Goal: Information Seeking & Learning: Learn about a topic

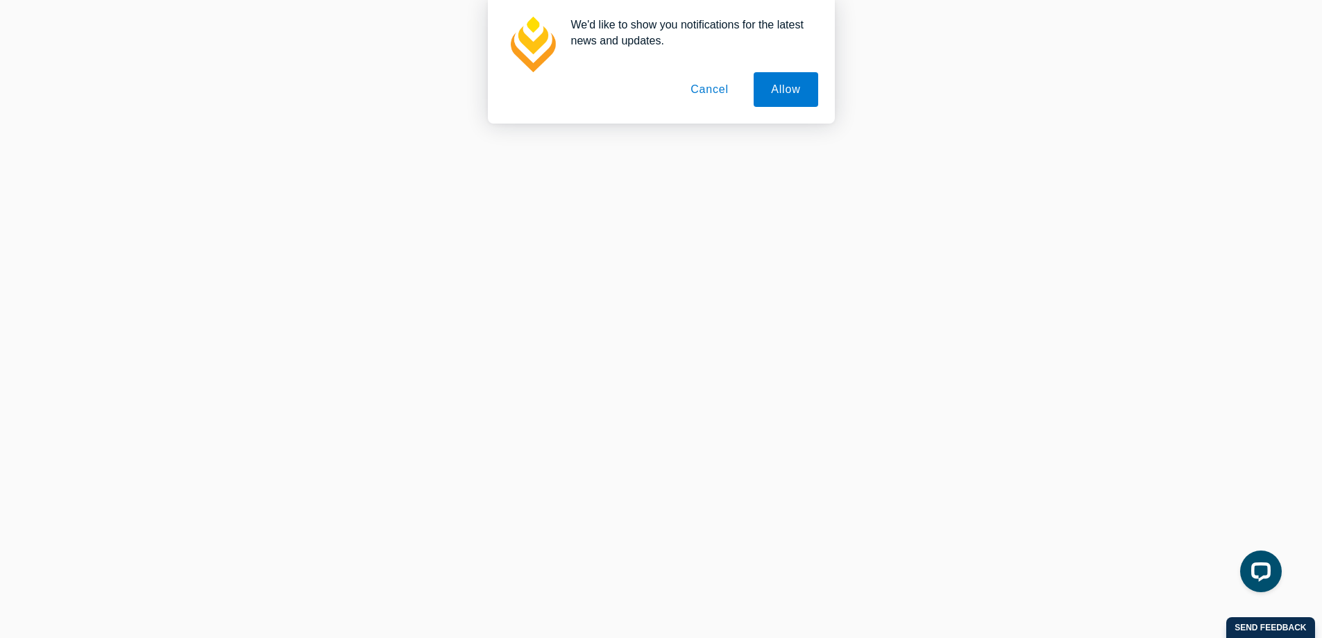
click at [718, 87] on button "Cancel" at bounding box center [709, 89] width 73 height 35
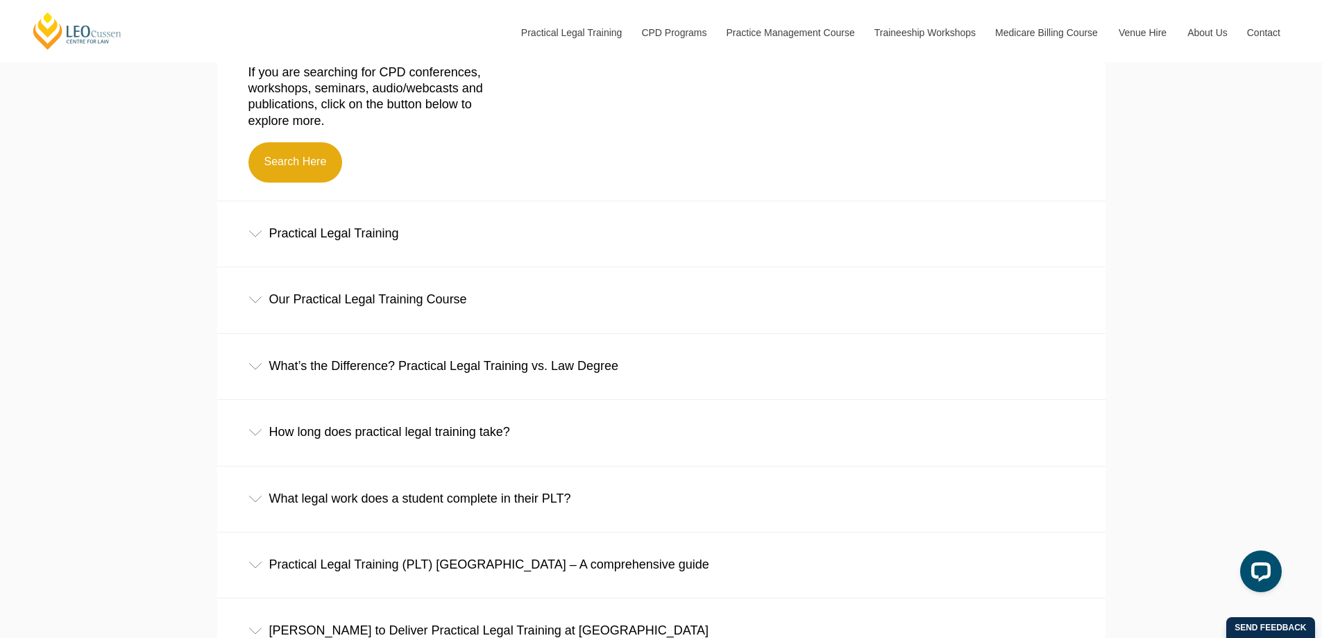
scroll to position [661, 0]
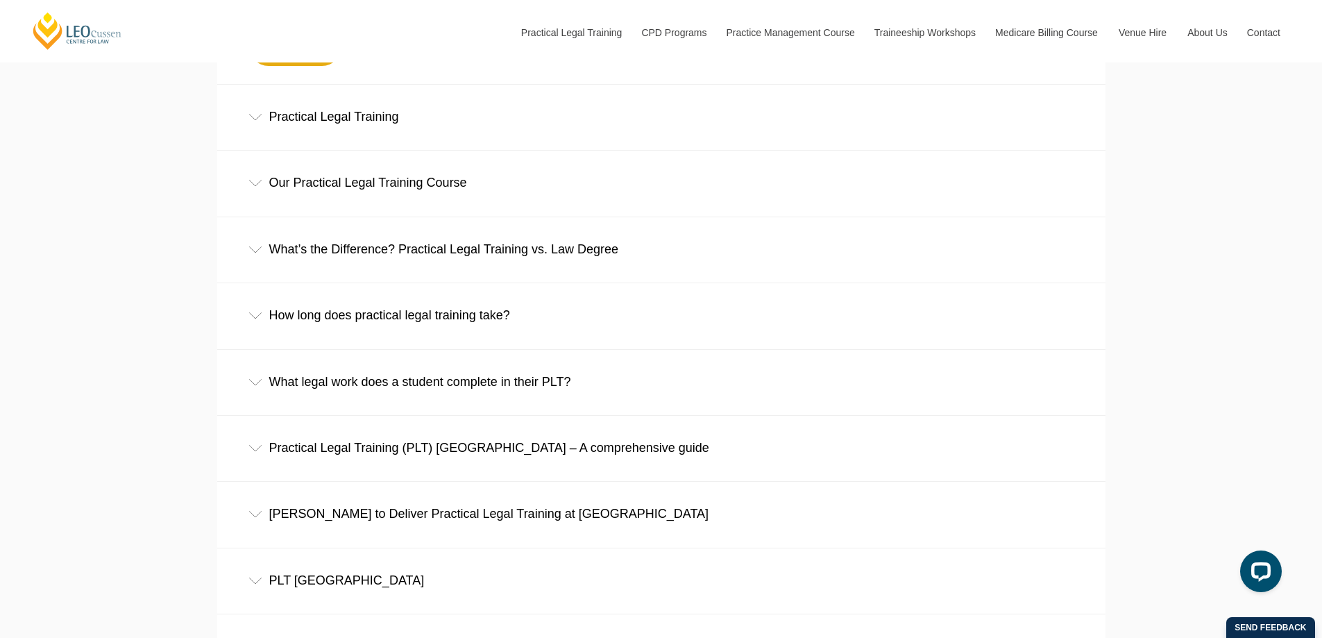
click at [394, 130] on div "Practical Legal Training" at bounding box center [661, 117] width 888 height 65
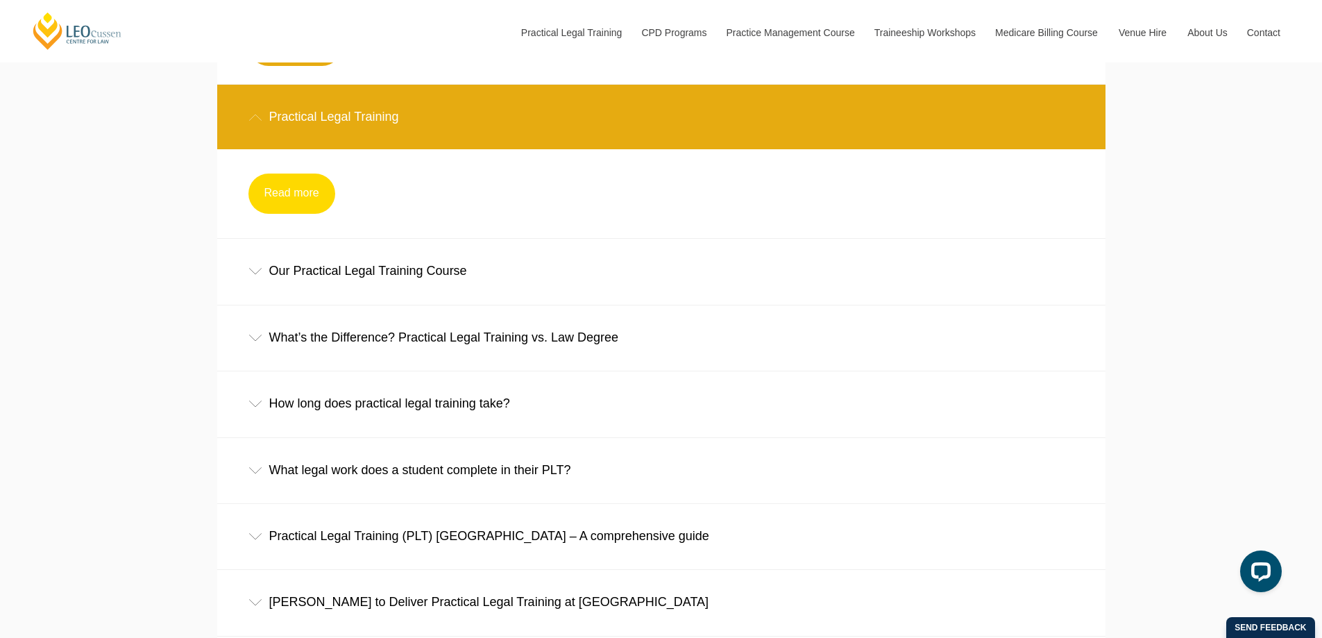
click at [265, 181] on link "Read more" at bounding box center [291, 194] width 87 height 40
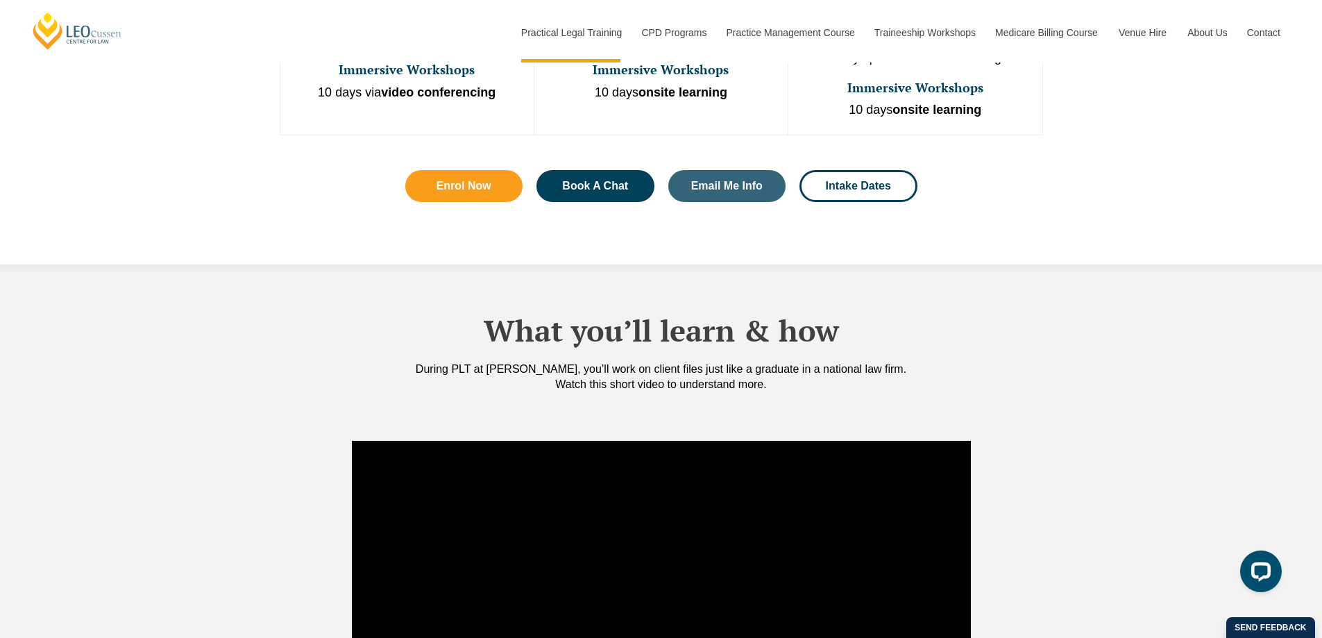
scroll to position [1173, 0]
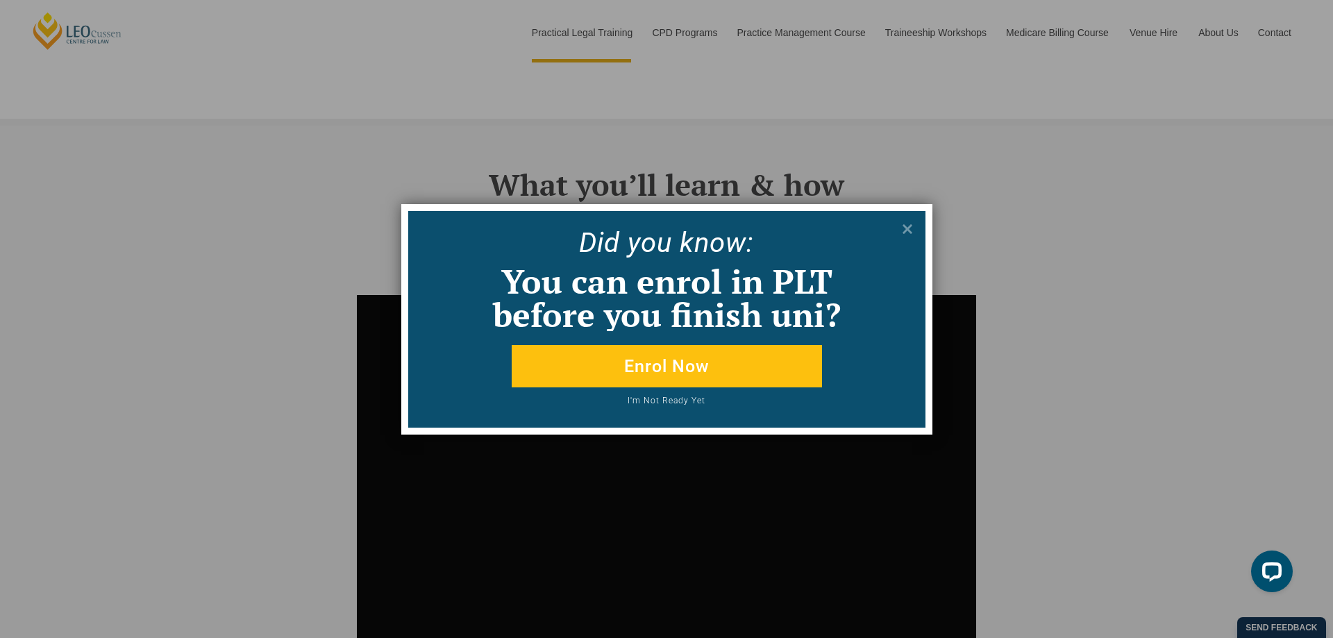
drag, startPoint x: 1326, startPoint y: 45, endPoint x: 1332, endPoint y: 189, distance: 144.5
click at [902, 230] on icon at bounding box center [906, 228] width 15 height 15
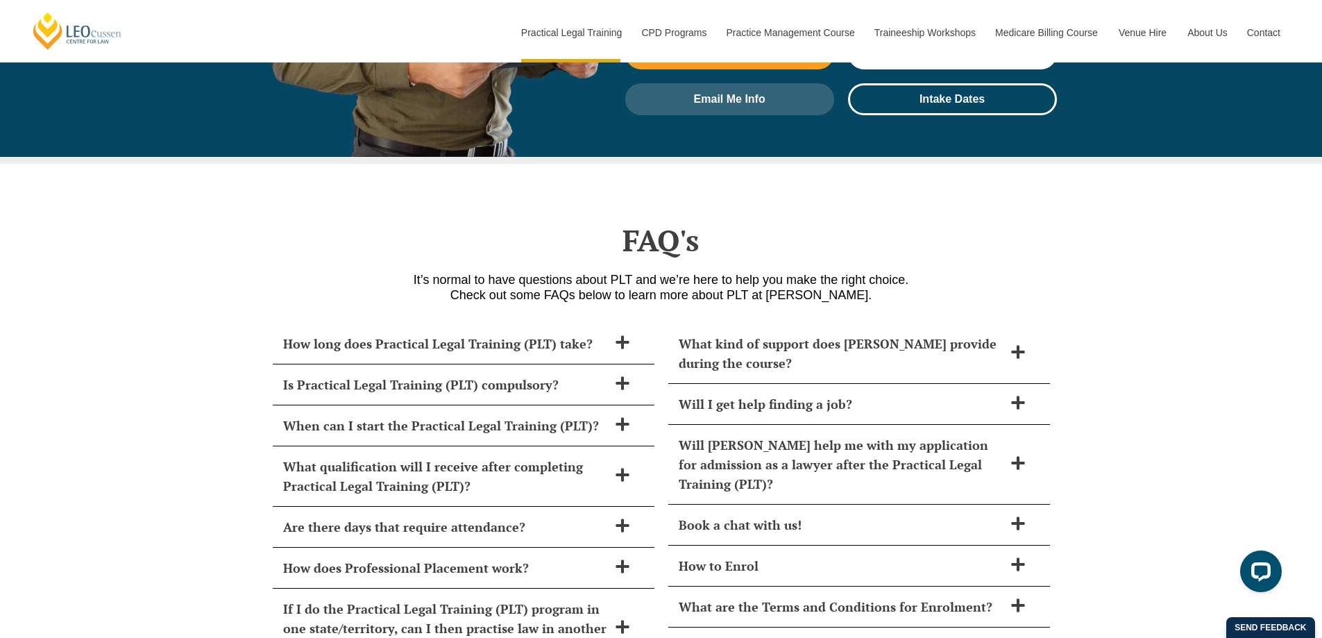
scroll to position [5942, 0]
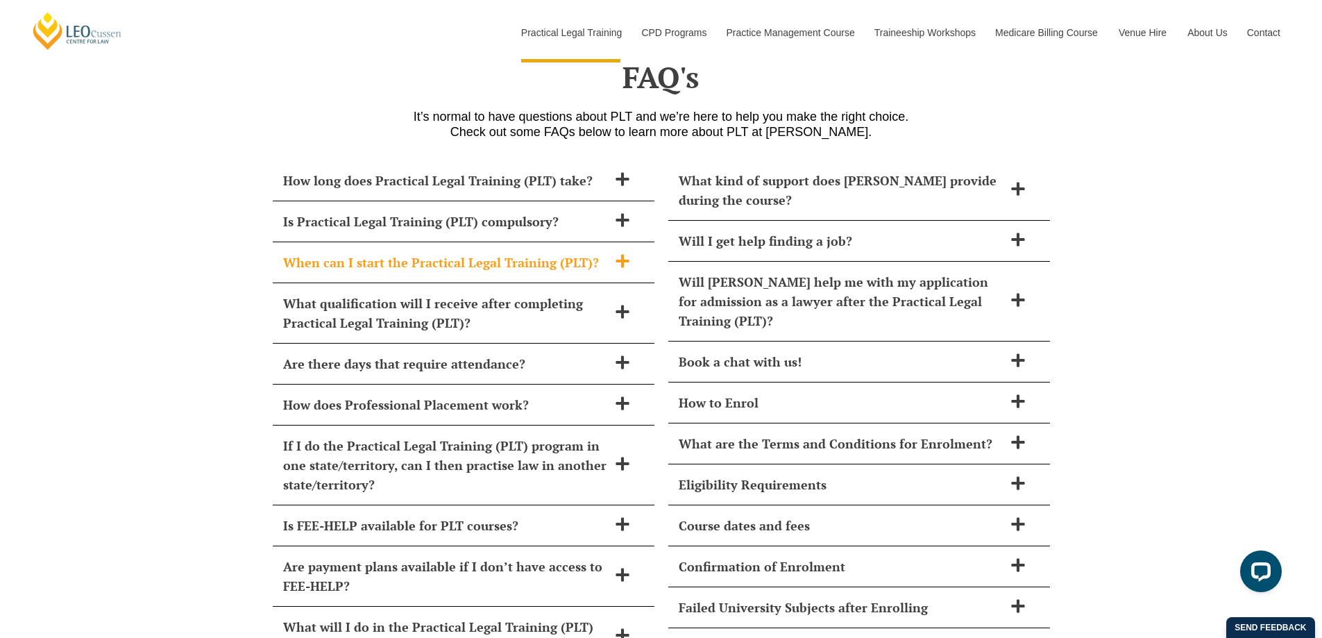
click at [634, 253] on span at bounding box center [622, 261] width 29 height 17
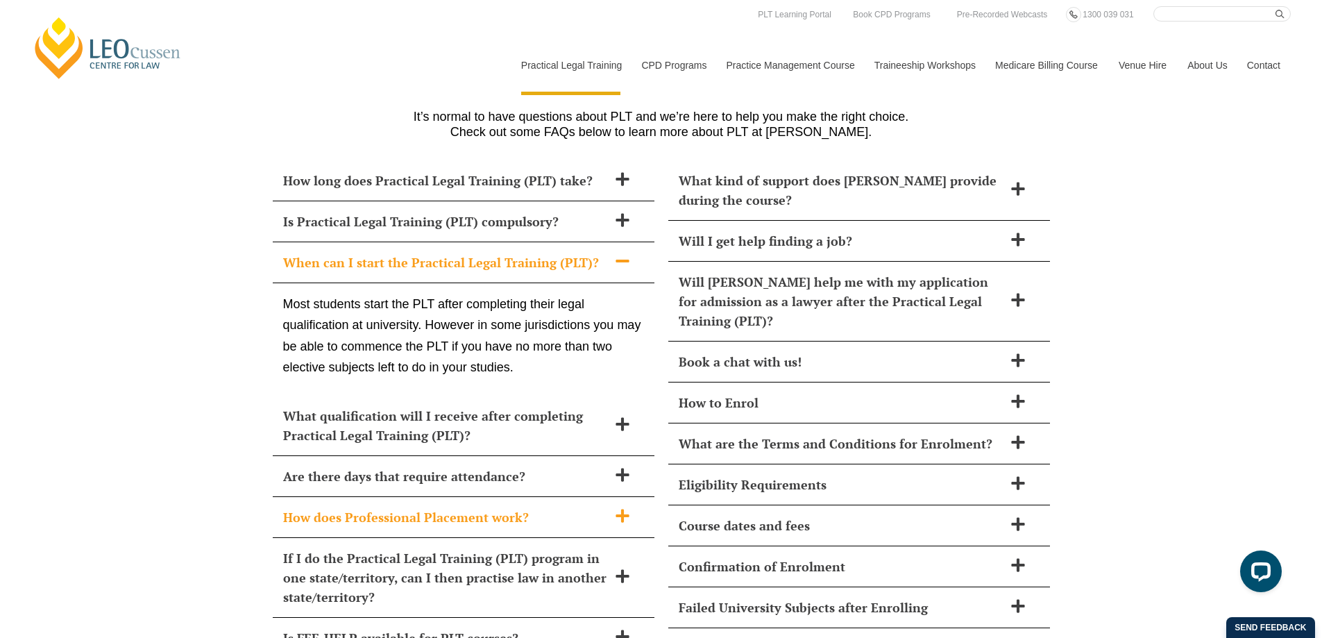
click at [618, 509] on icon at bounding box center [622, 515] width 13 height 13
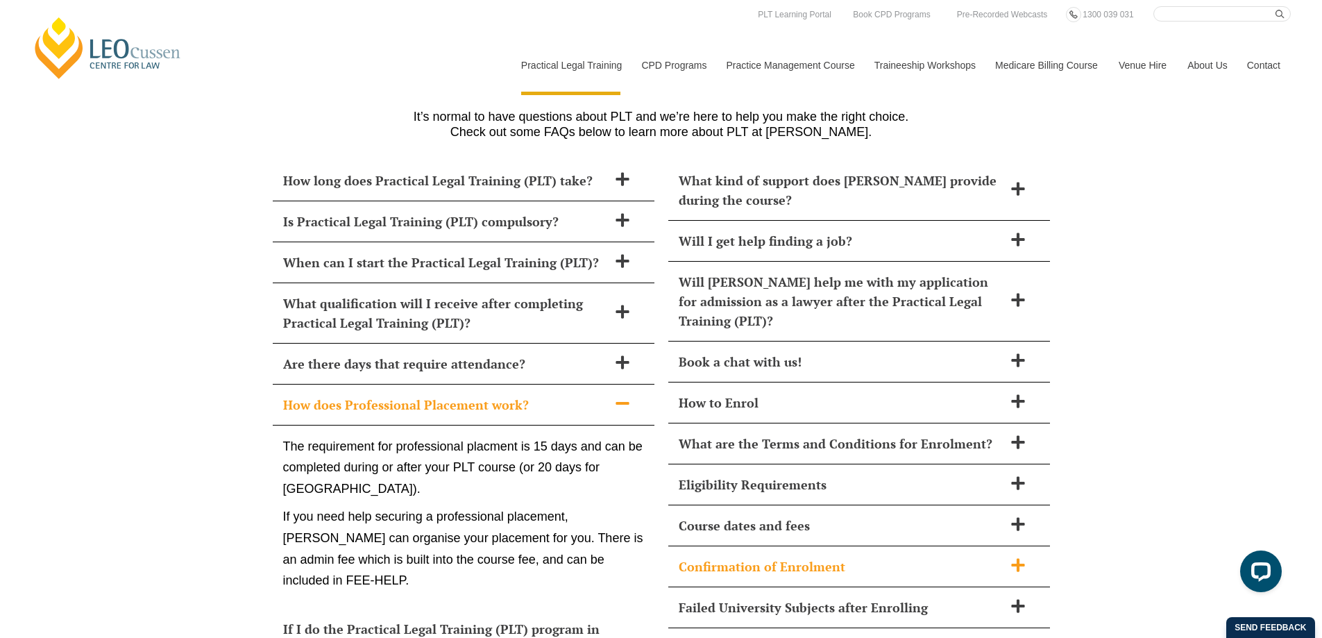
drag, startPoint x: 908, startPoint y: 480, endPoint x: 992, endPoint y: 480, distance: 83.3
click at [992, 546] on div "Confirmation of Enrolment" at bounding box center [859, 566] width 382 height 41
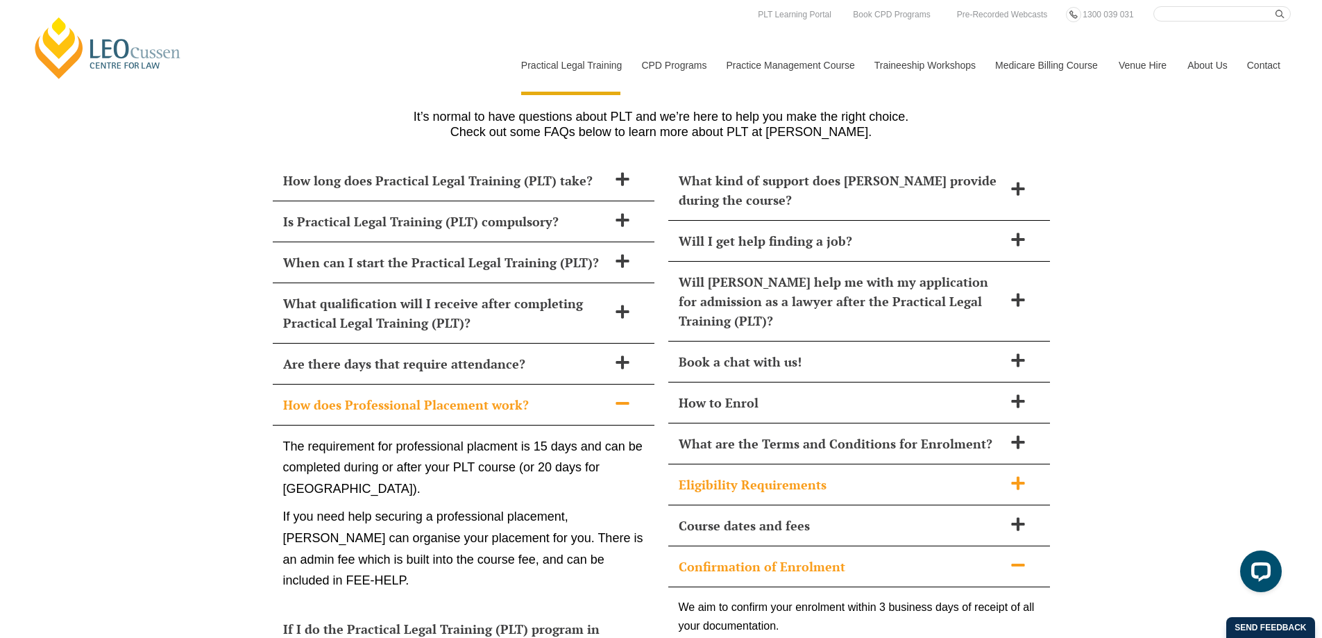
click at [791, 475] on span "Eligibility Requirements" at bounding box center [841, 484] width 325 height 19
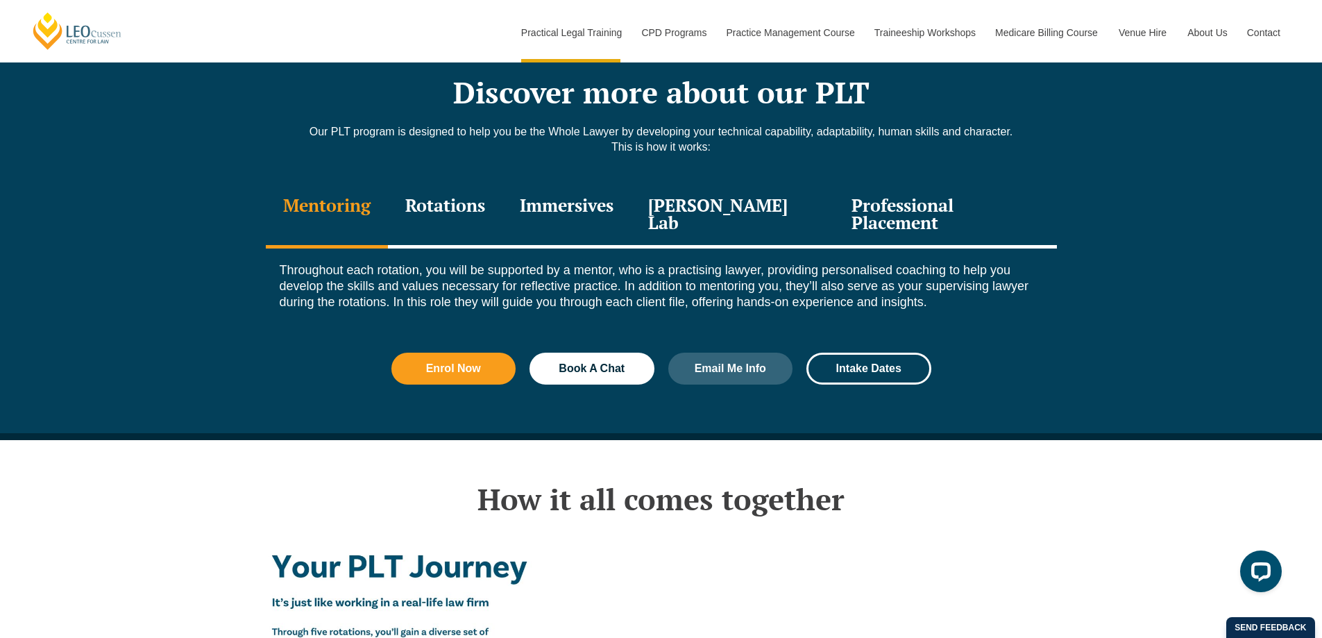
scroll to position [1823, 0]
